Goal: Task Accomplishment & Management: Manage account settings

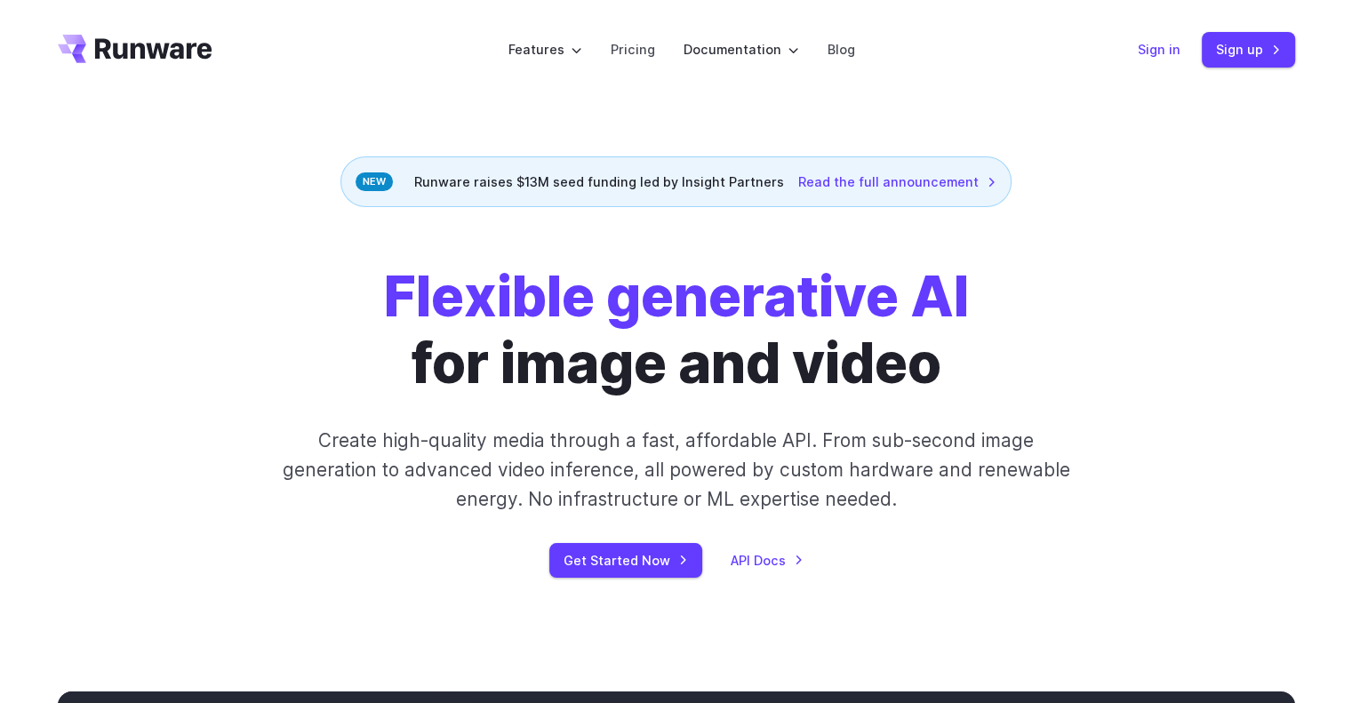
click at [1168, 40] on link "Sign in" at bounding box center [1158, 49] width 43 height 20
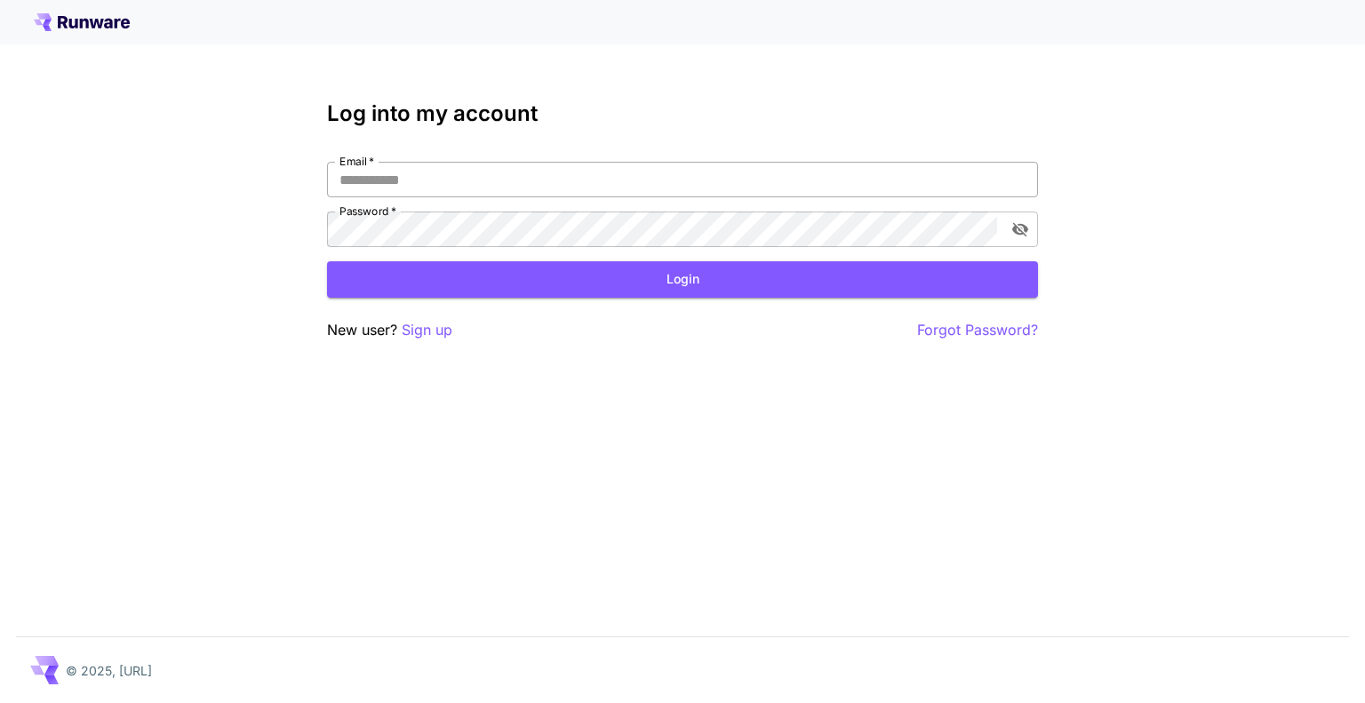
click at [467, 175] on input "Email   *" at bounding box center [682, 180] width 711 height 36
type input "**********"
click at [878, 274] on button "Login" at bounding box center [682, 279] width 711 height 36
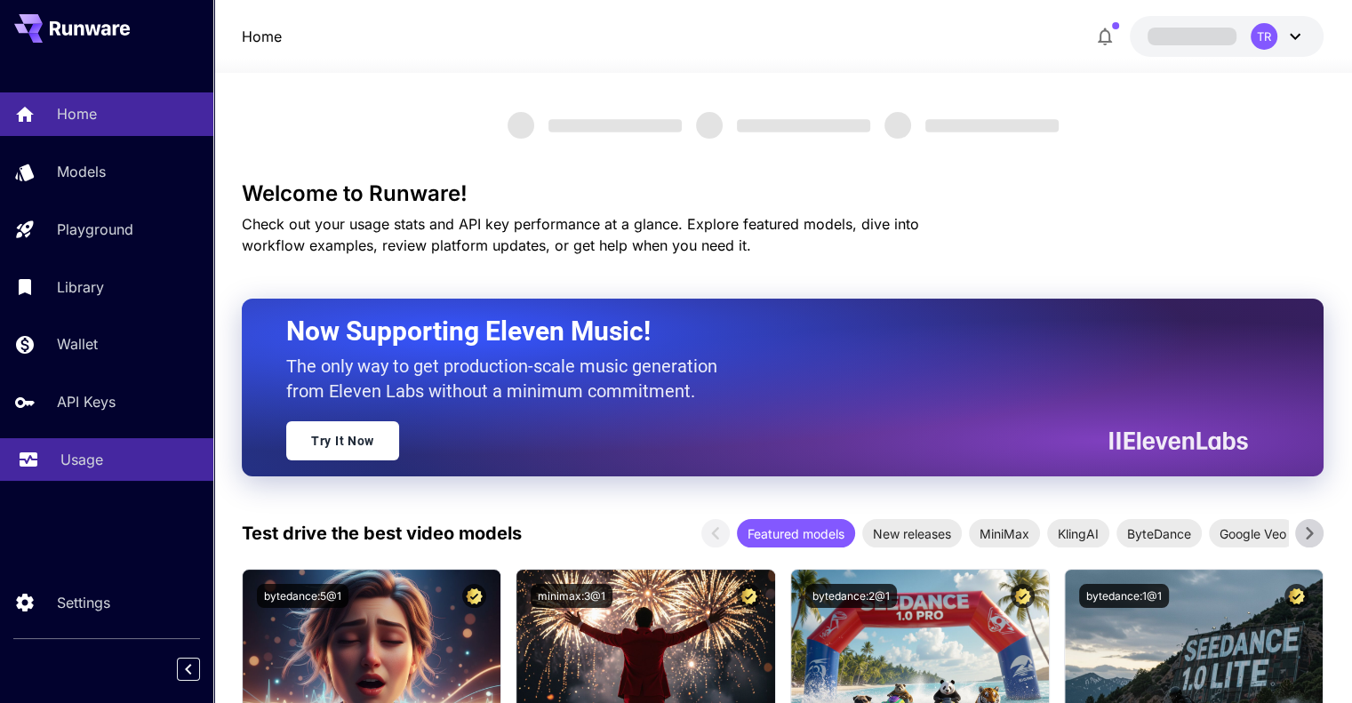
click at [75, 480] on link "Usage" at bounding box center [106, 460] width 213 height 44
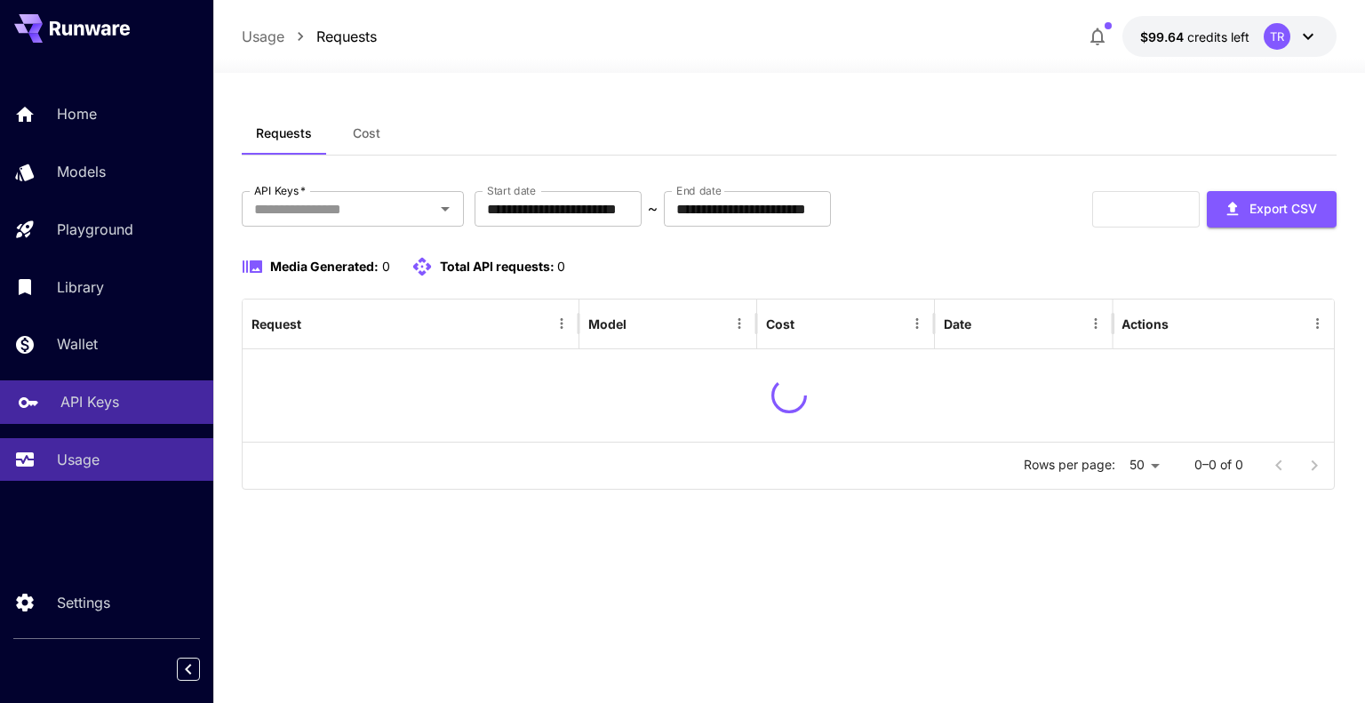
click at [85, 418] on link "API Keys" at bounding box center [106, 402] width 213 height 44
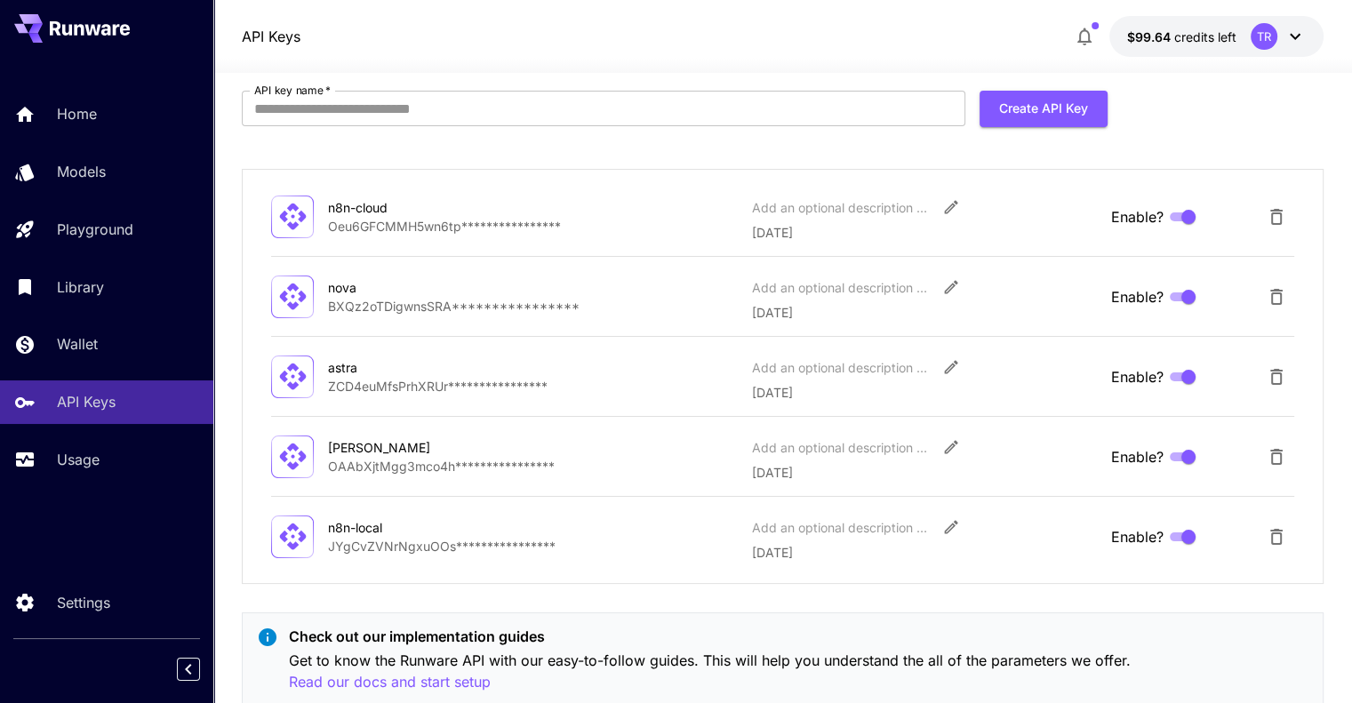
scroll to position [178, 0]
